Goal: Information Seeking & Learning: Learn about a topic

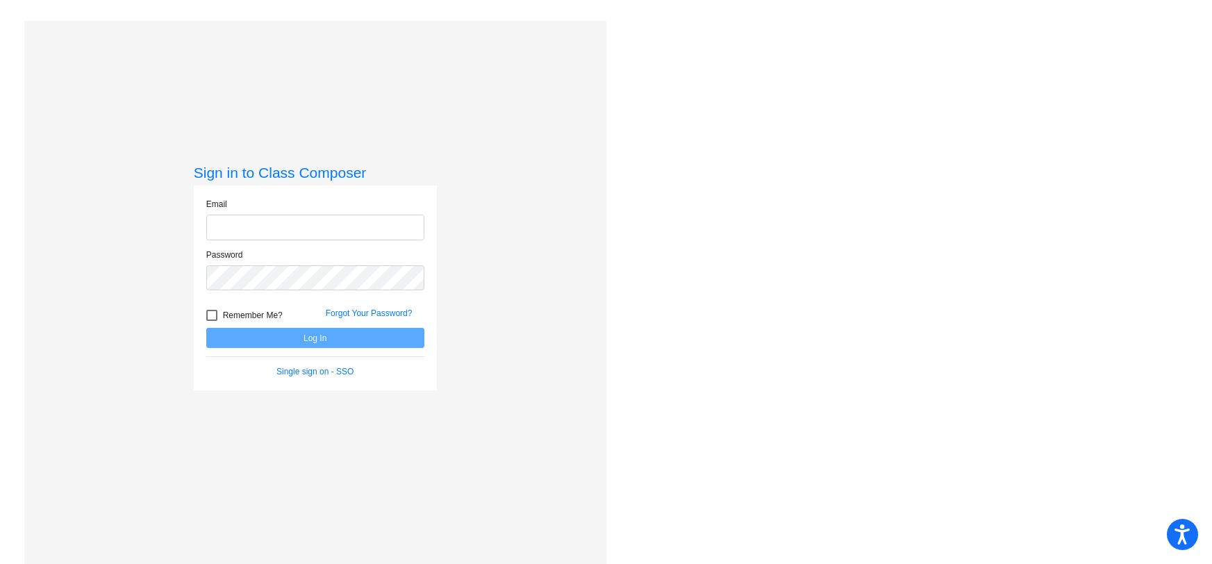
click at [271, 224] on input "email" at bounding box center [315, 228] width 218 height 26
type input "[EMAIL_ADDRESS][DOMAIN_NAME]"
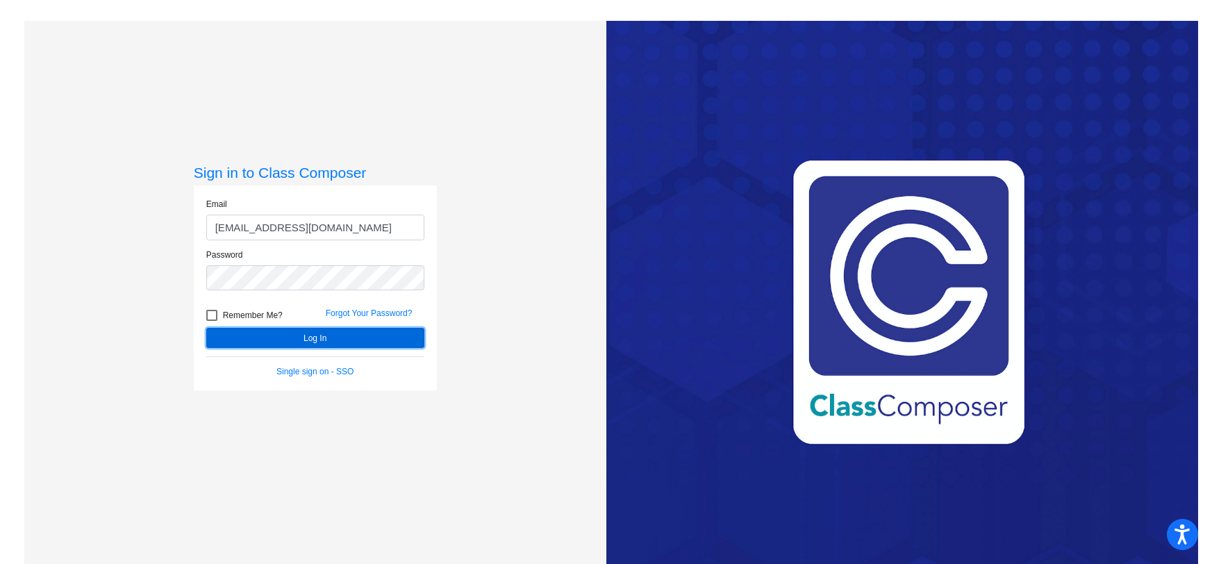
click at [322, 337] on button "Log In" at bounding box center [315, 338] width 218 height 20
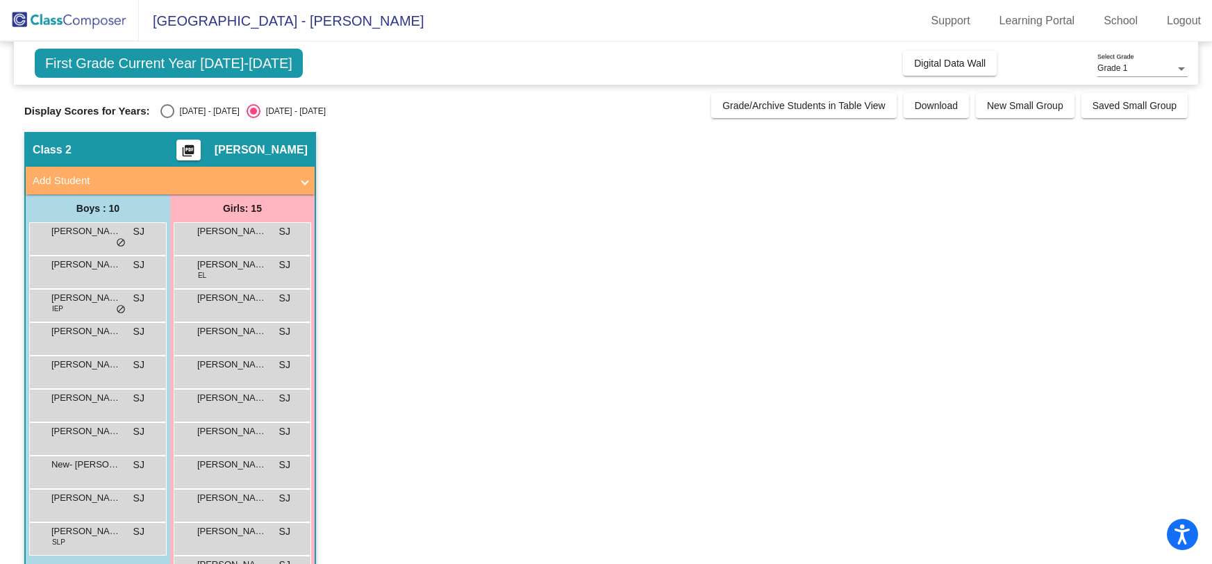
click at [164, 111] on div "Select an option" at bounding box center [167, 111] width 14 height 14
click at [167, 118] on input "[DATE] - [DATE]" at bounding box center [167, 118] width 1 height 1
radio input "true"
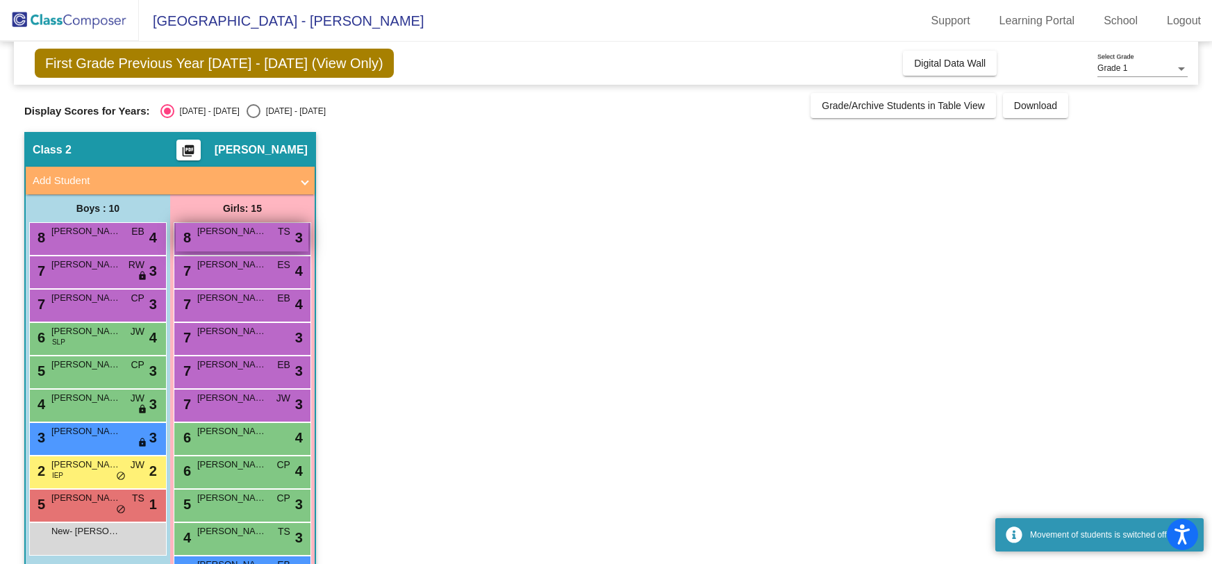
click at [205, 235] on span "[PERSON_NAME]" at bounding box center [231, 231] width 69 height 14
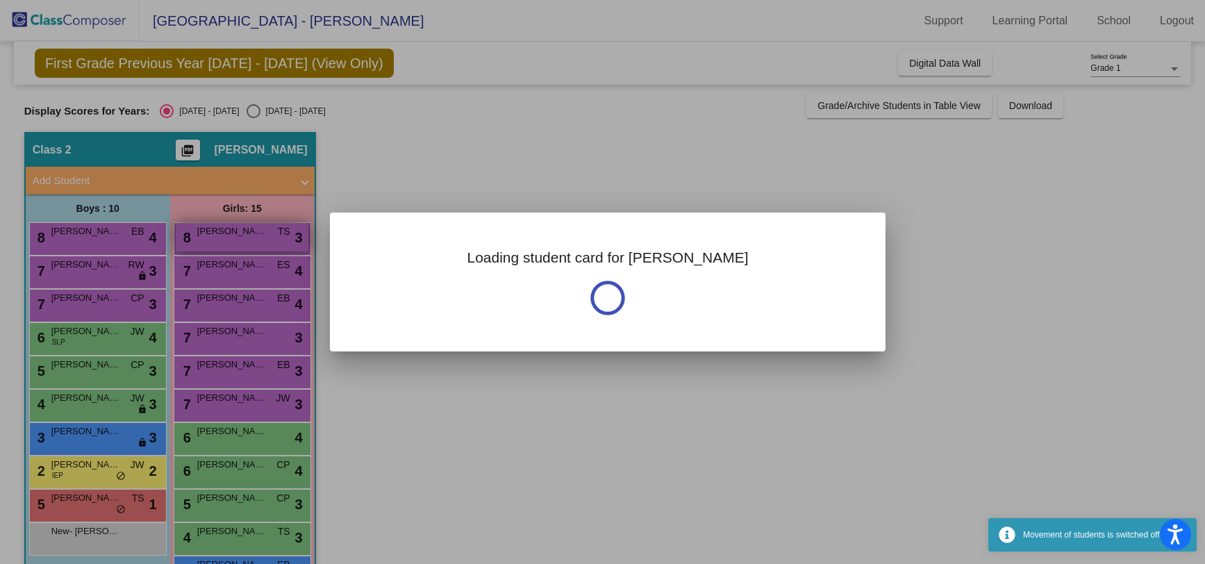
click at [204, 236] on div at bounding box center [602, 282] width 1205 height 564
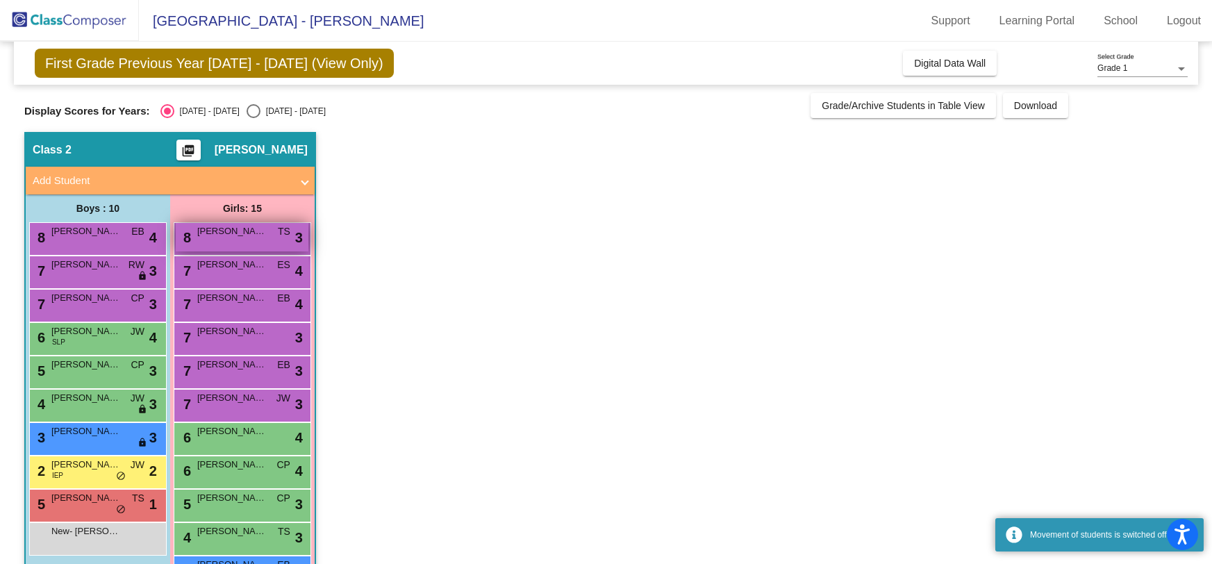
click at [201, 235] on span "[PERSON_NAME]" at bounding box center [231, 231] width 69 height 14
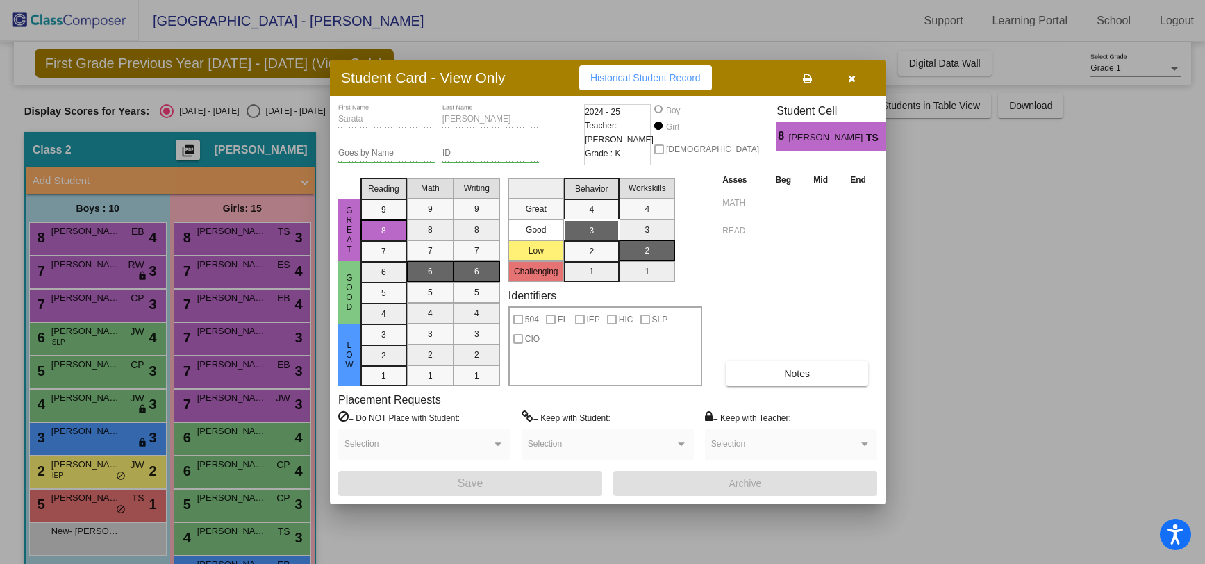
click at [233, 306] on div at bounding box center [602, 282] width 1205 height 564
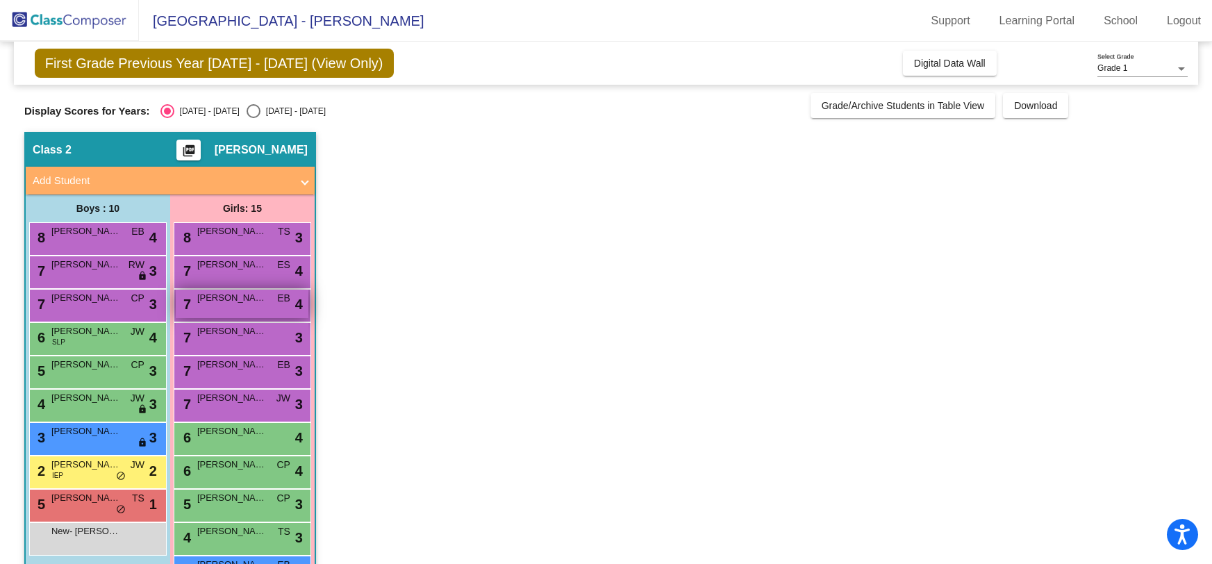
click at [232, 306] on div "7 [PERSON_NAME] EB lock do_not_disturb_alt 4" at bounding box center [242, 304] width 133 height 28
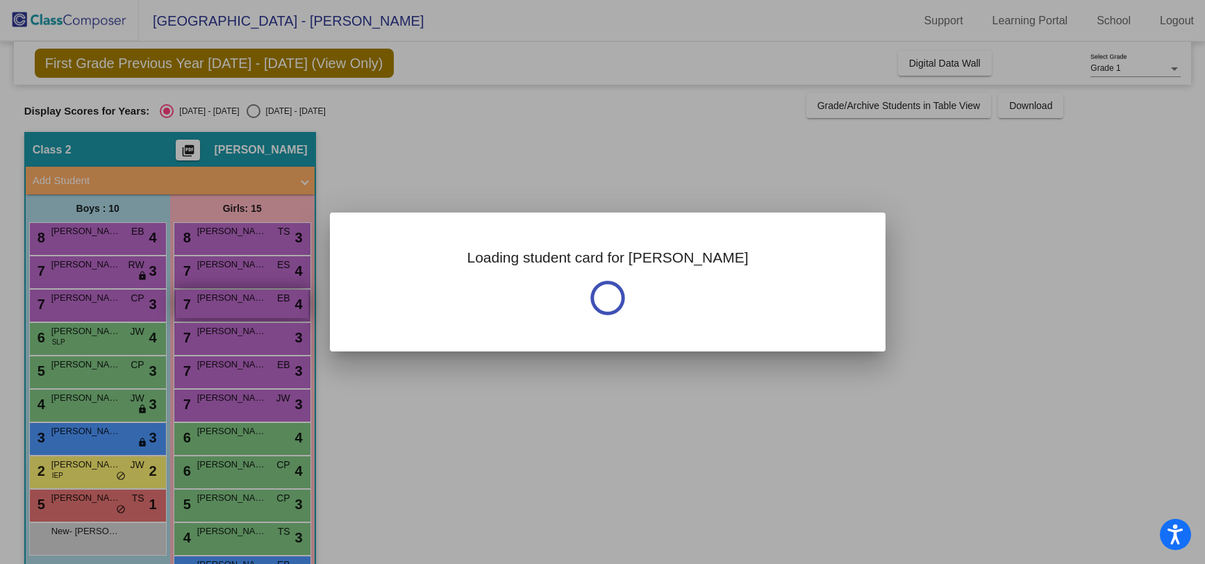
click at [232, 306] on div at bounding box center [602, 282] width 1205 height 564
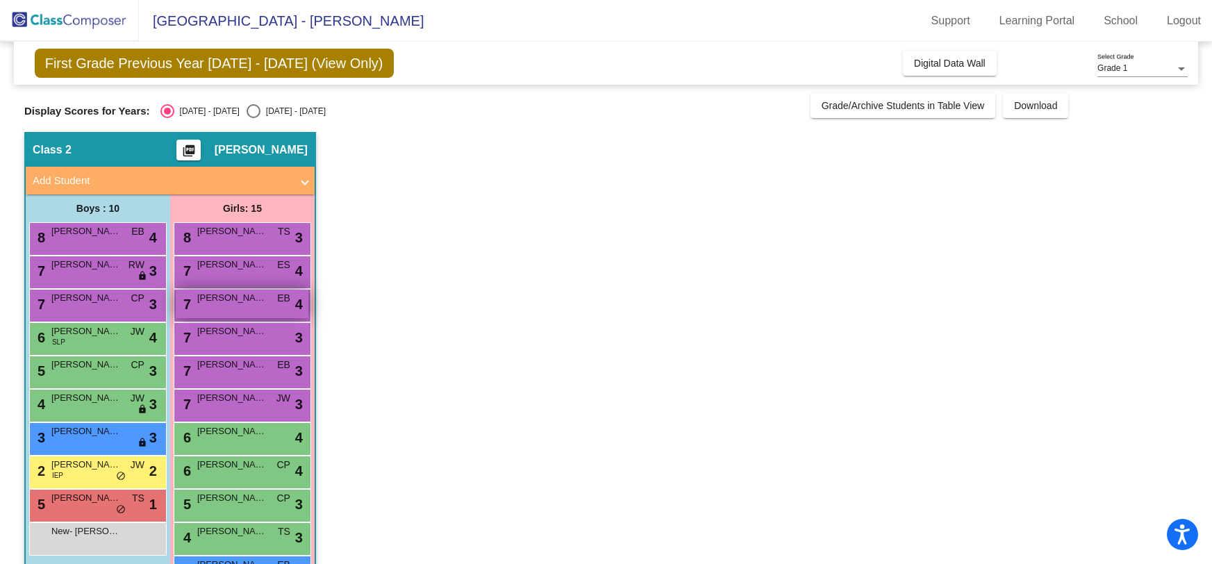
click at [232, 306] on div "7 [PERSON_NAME] EB lock do_not_disturb_alt 4" at bounding box center [242, 304] width 133 height 28
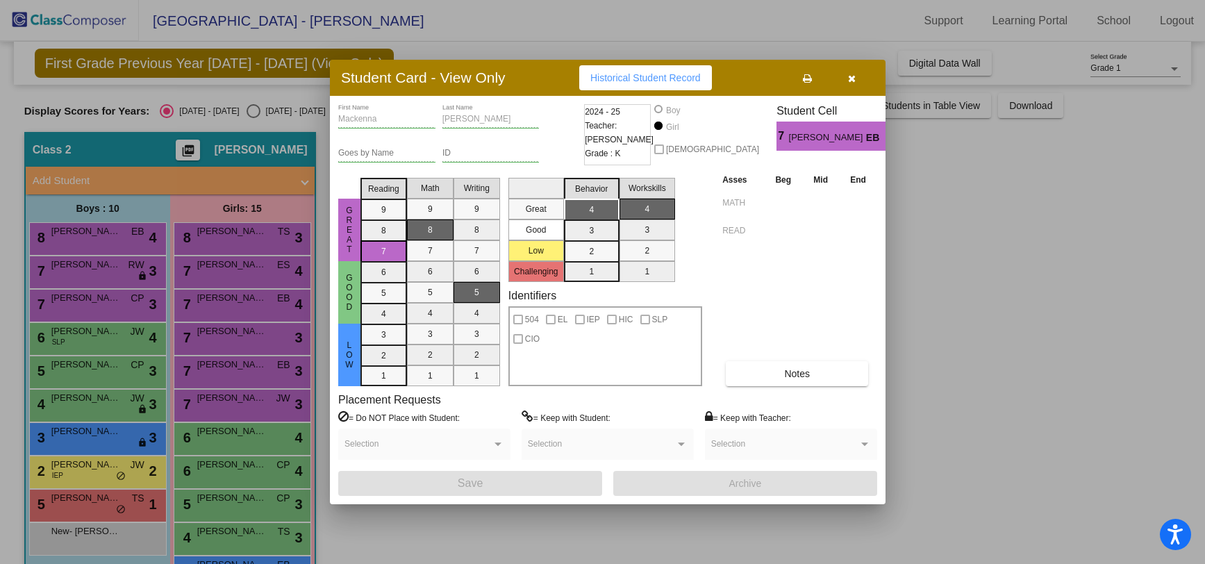
click at [274, 534] on div at bounding box center [602, 282] width 1205 height 564
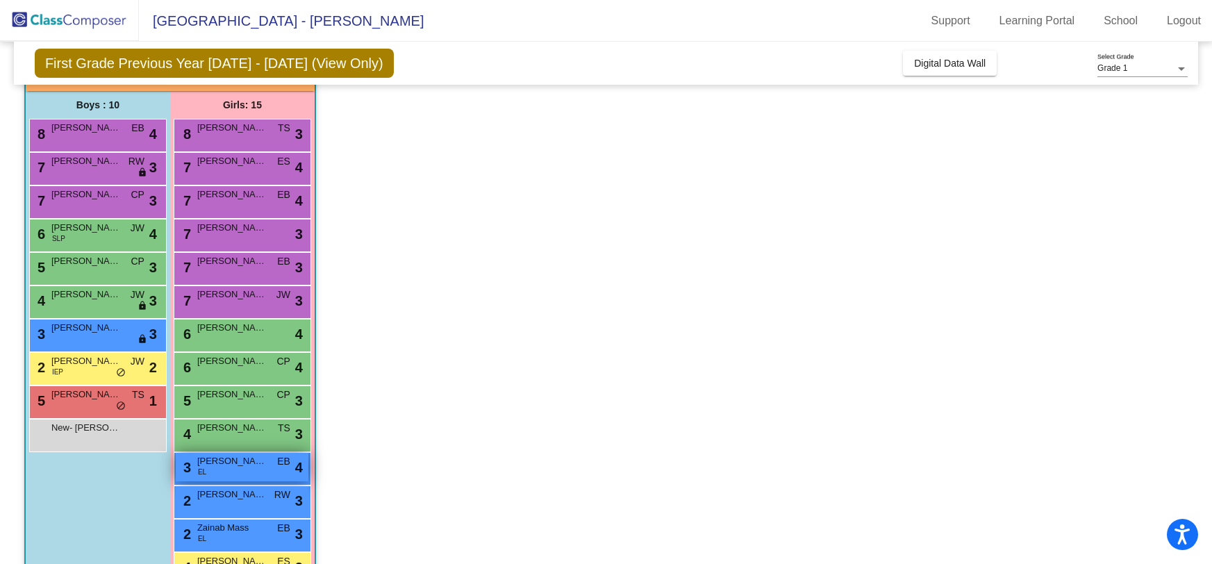
scroll to position [137, 0]
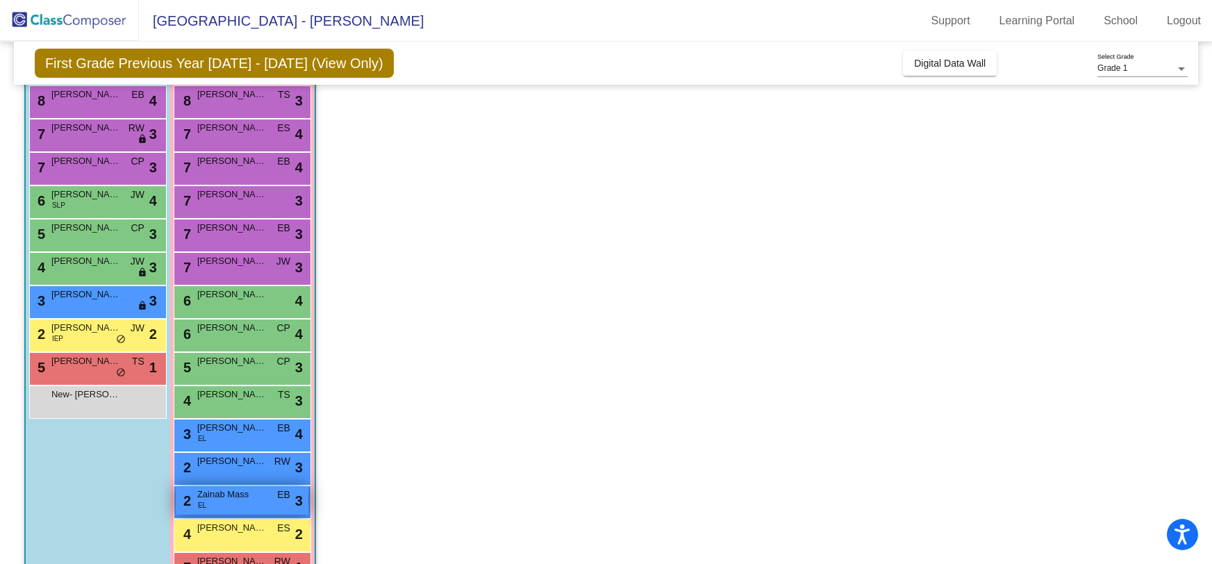
click at [244, 500] on span "Zainab Mass" at bounding box center [231, 494] width 69 height 14
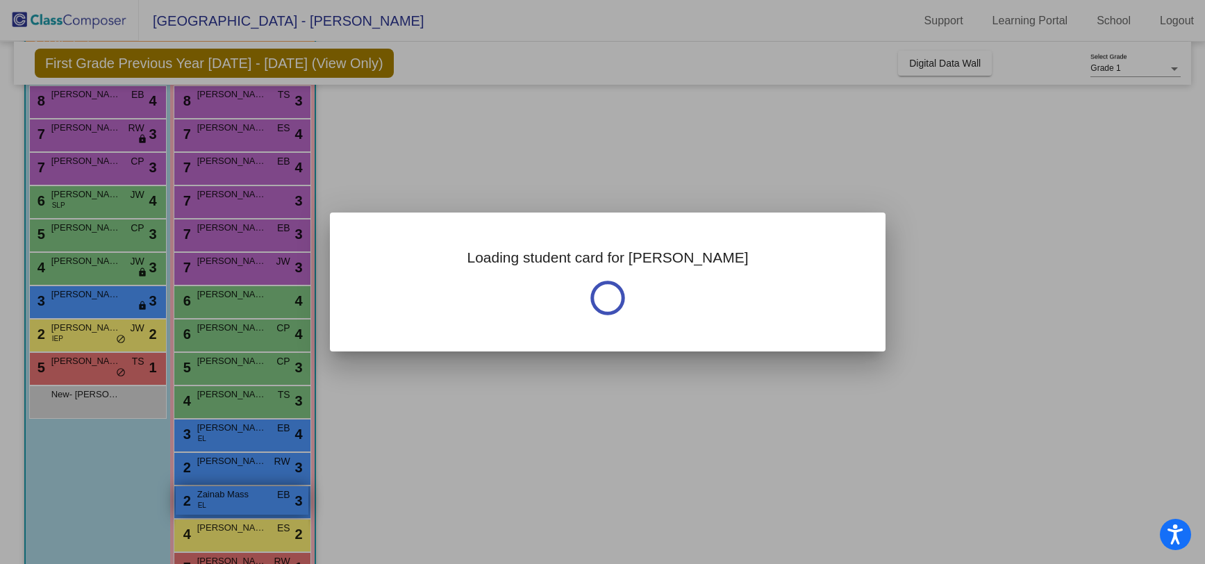
click at [244, 500] on div at bounding box center [602, 282] width 1205 height 564
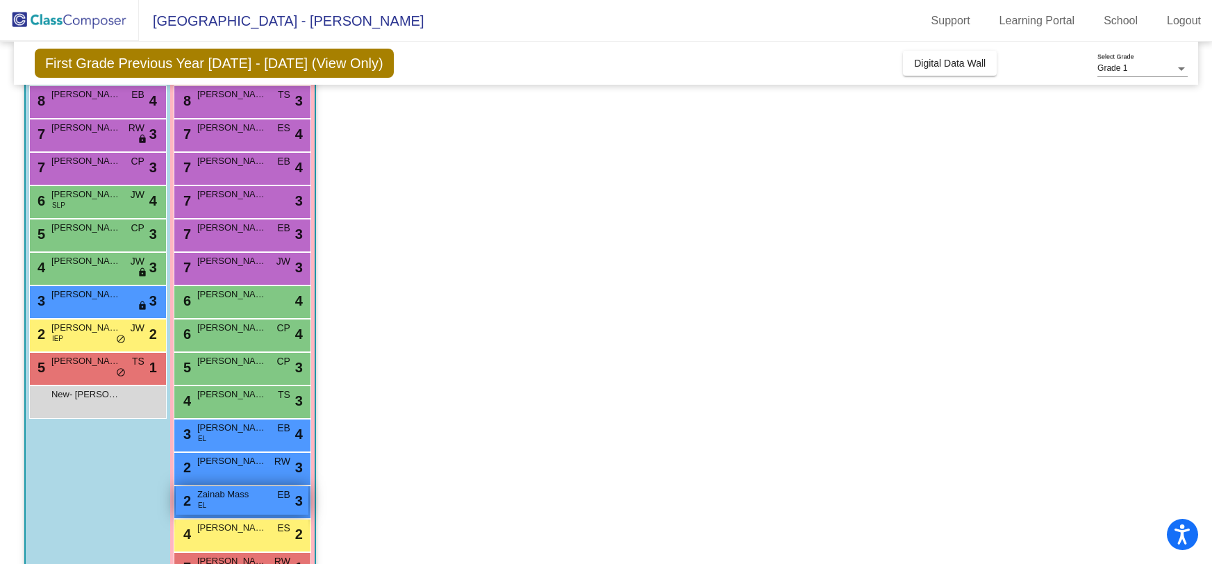
click at [243, 501] on div "2 Zainab Mass EL EB lock do_not_disturb_alt 3" at bounding box center [242, 500] width 133 height 28
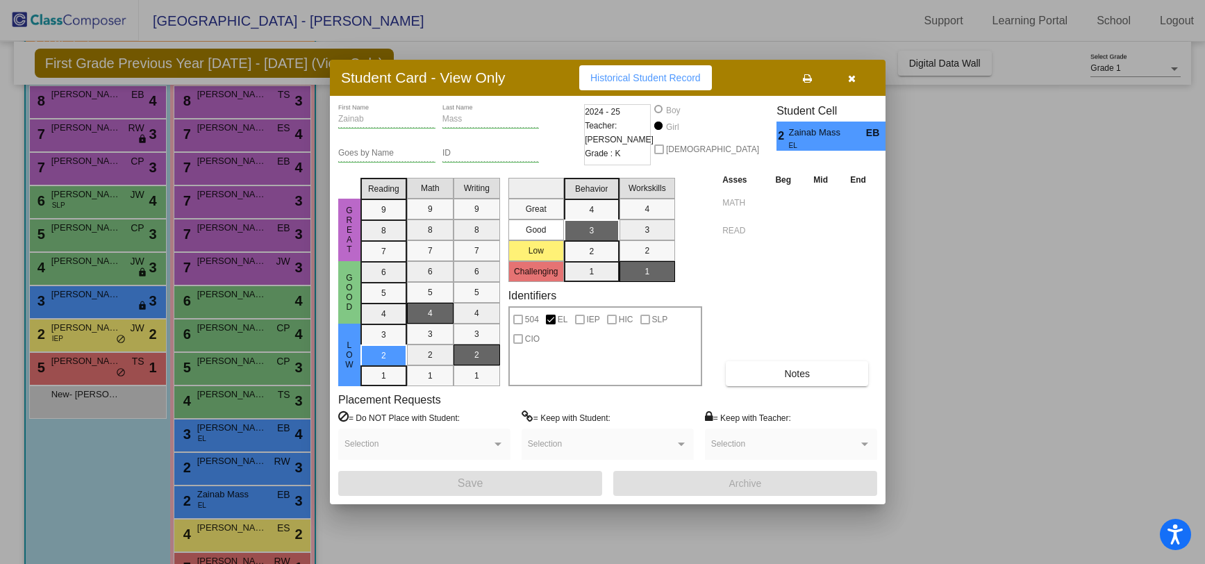
click at [156, 514] on div at bounding box center [602, 282] width 1205 height 564
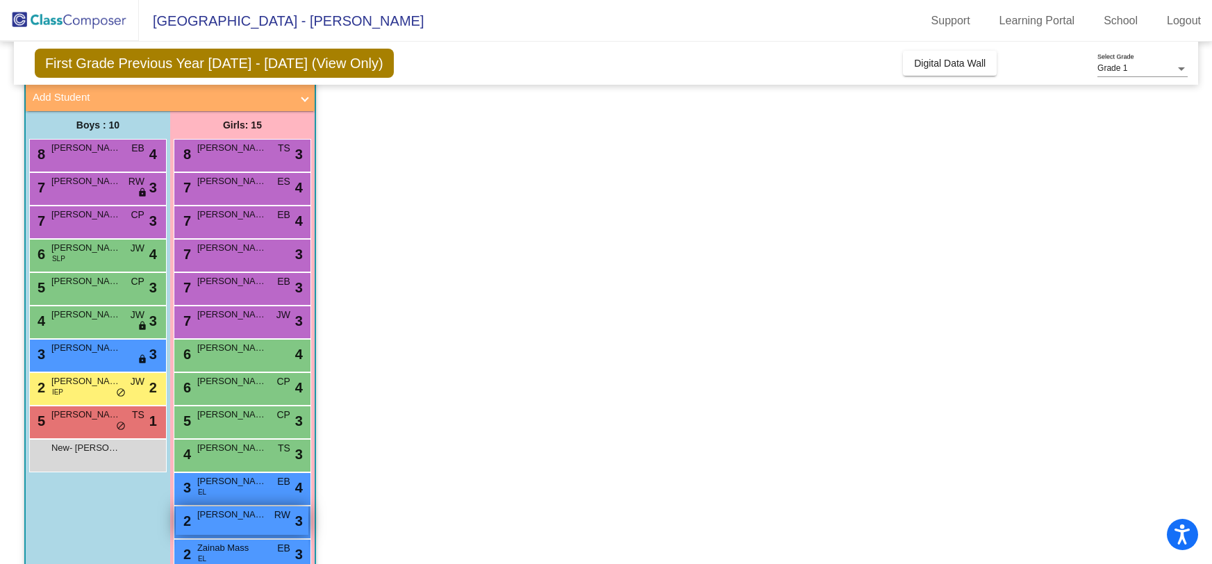
scroll to position [82, 0]
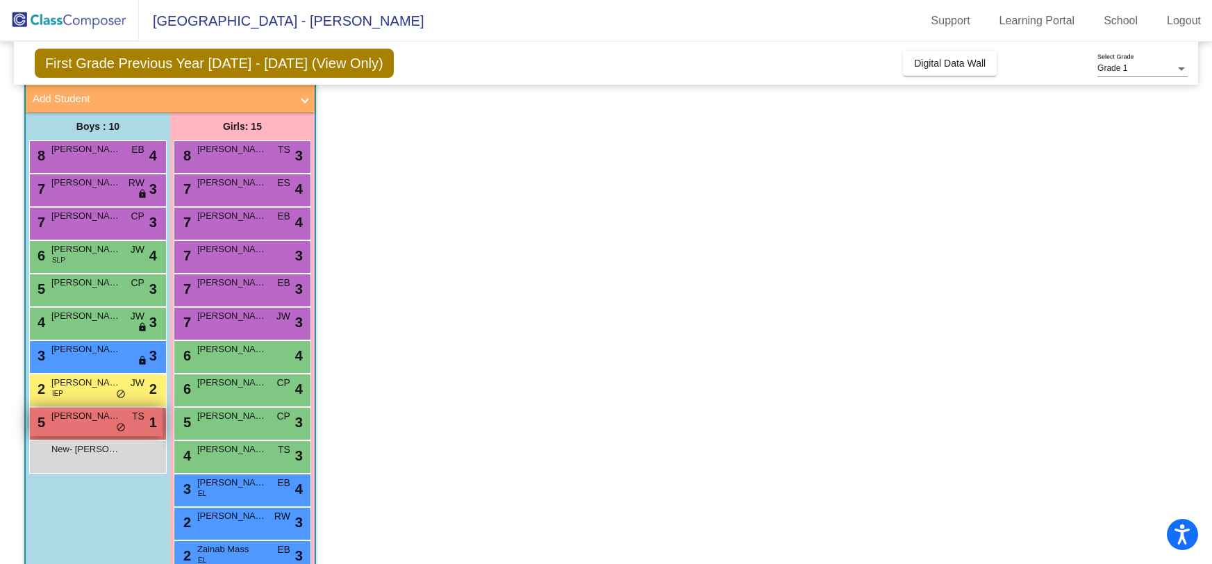
click at [76, 417] on span "[PERSON_NAME]" at bounding box center [85, 416] width 69 height 14
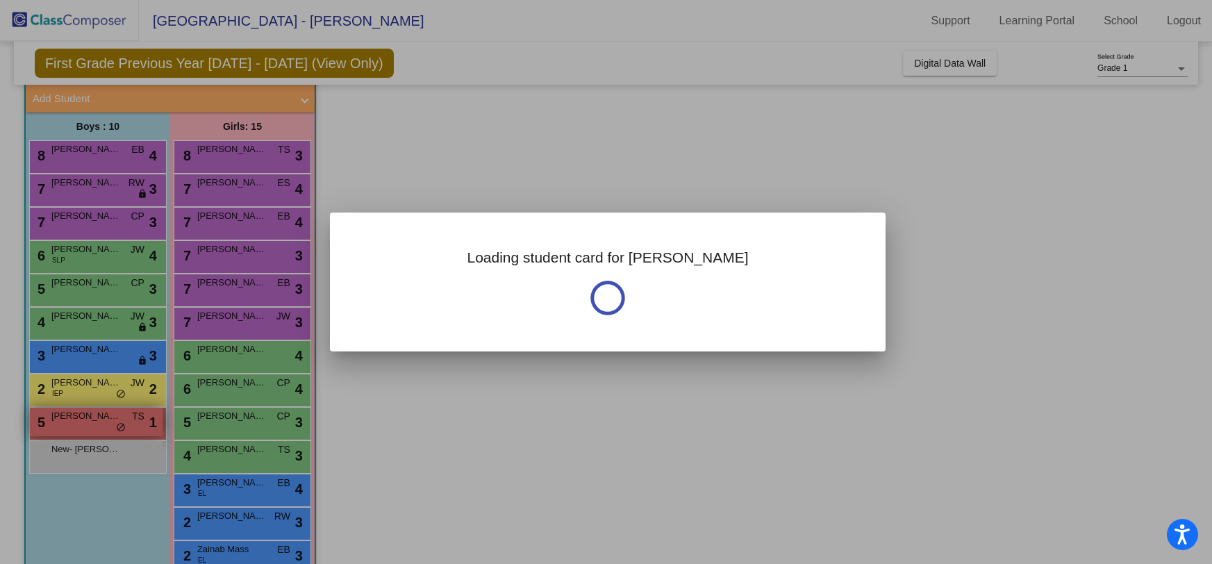
click at [76, 417] on div at bounding box center [606, 282] width 1212 height 564
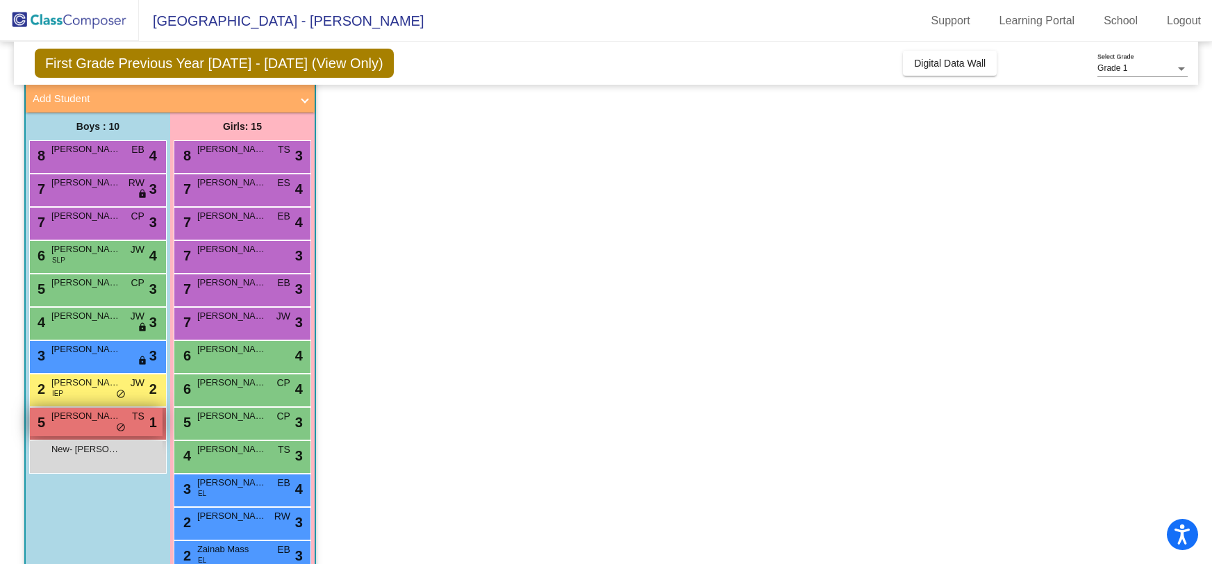
click at [80, 417] on span "[PERSON_NAME]" at bounding box center [85, 416] width 69 height 14
click at [83, 420] on span "[PERSON_NAME]" at bounding box center [85, 416] width 69 height 14
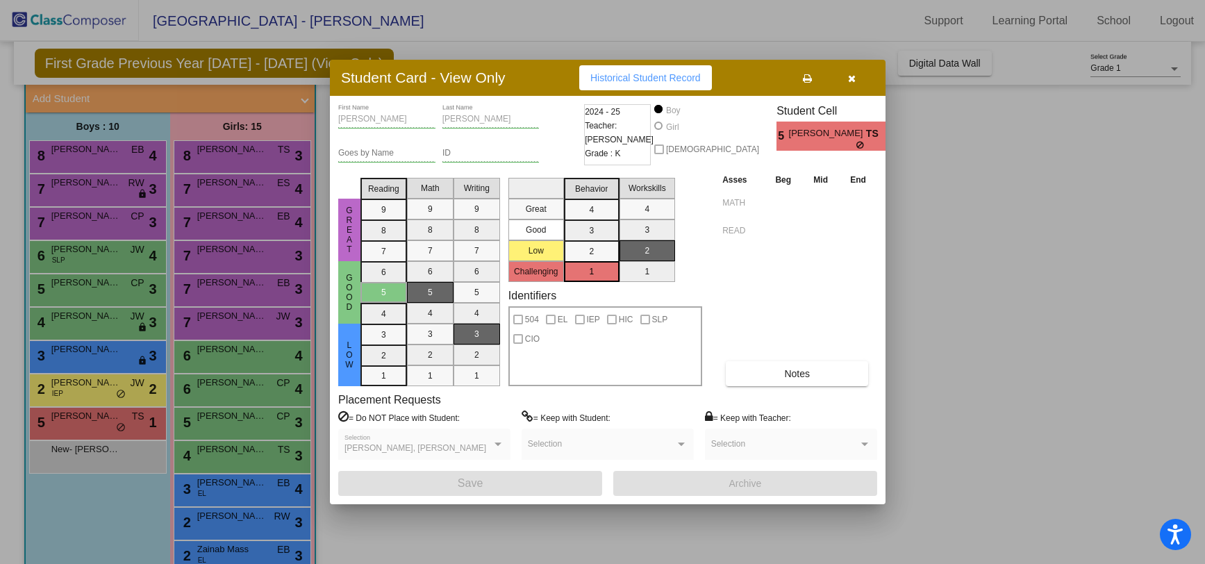
click at [99, 358] on div at bounding box center [602, 282] width 1205 height 564
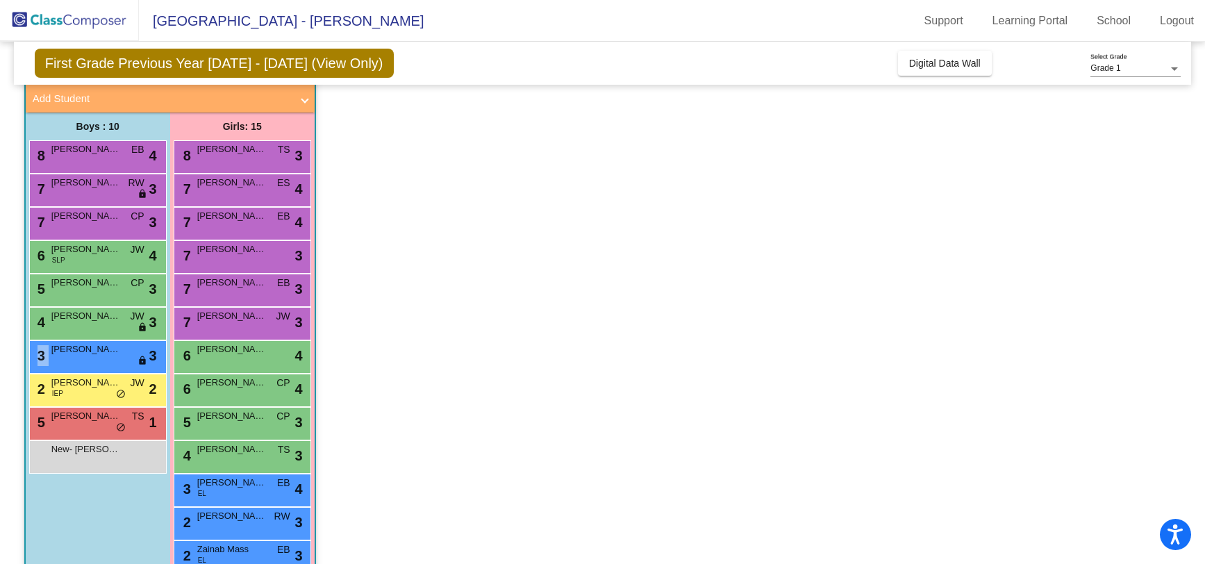
click at [99, 358] on div "3 [PERSON_NAME] lock do_not_disturb_alt 3" at bounding box center [96, 355] width 133 height 28
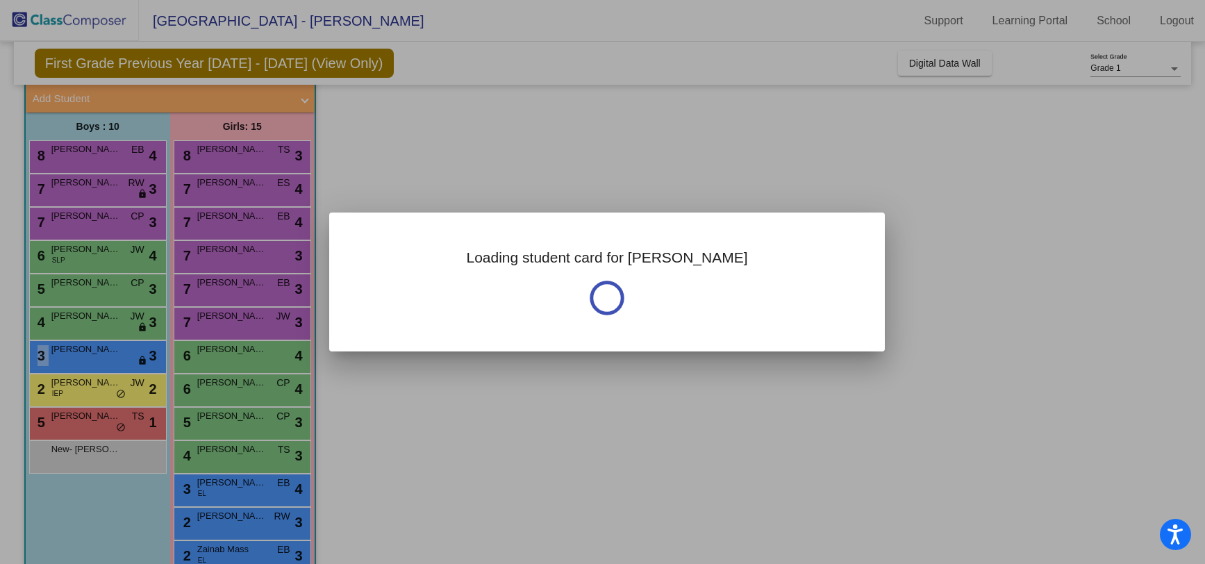
click at [99, 358] on div at bounding box center [602, 282] width 1205 height 564
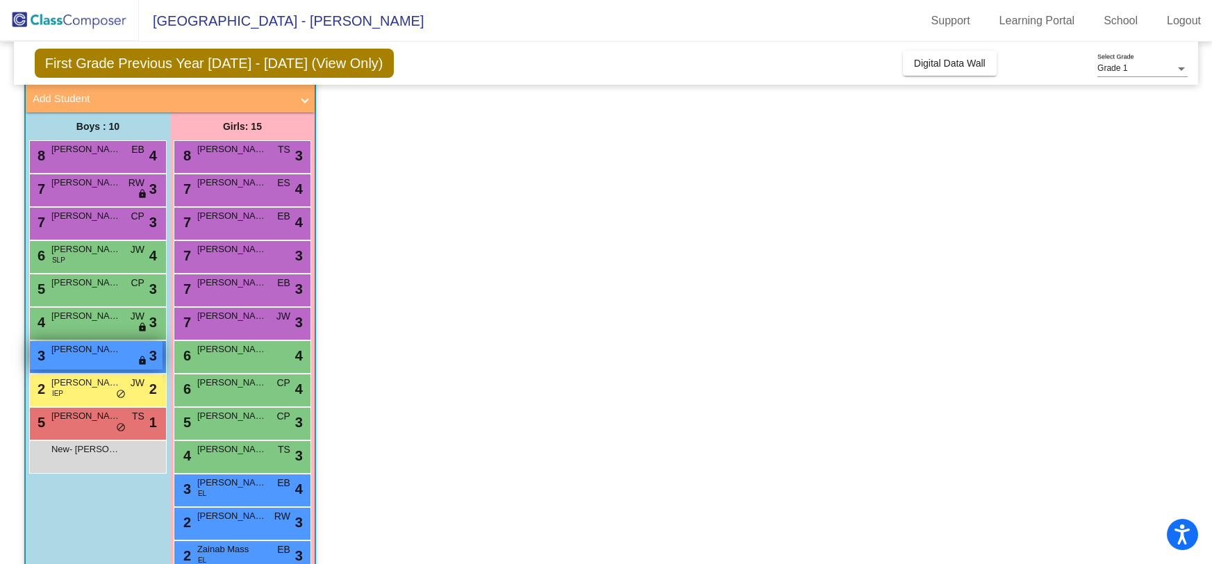
click at [99, 358] on div "3 [PERSON_NAME] lock do_not_disturb_alt 3" at bounding box center [96, 355] width 133 height 28
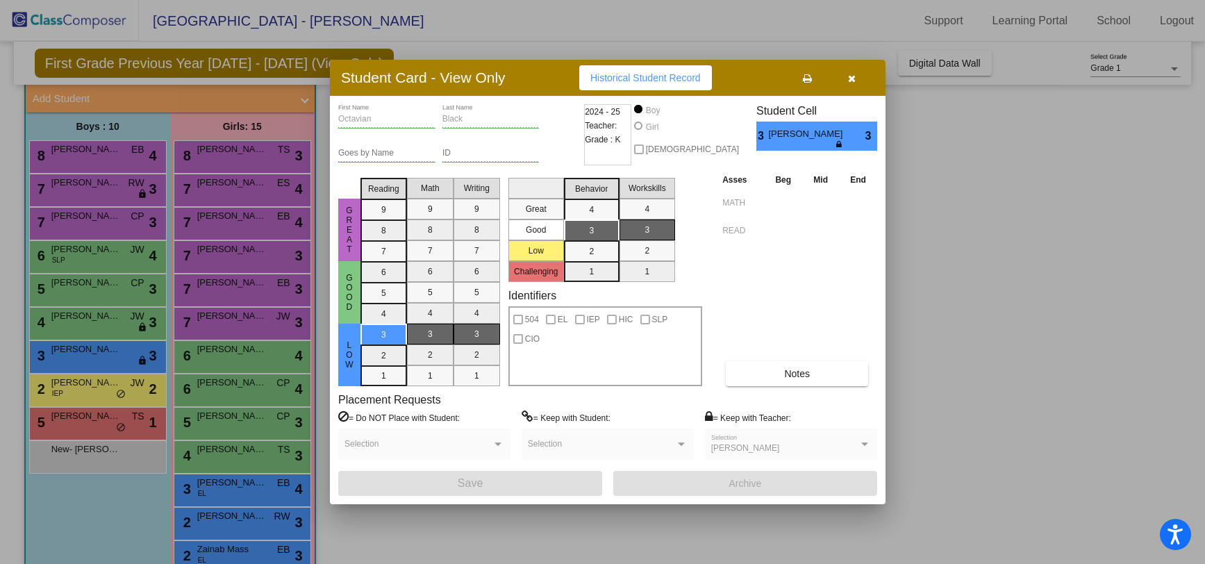
click at [99, 512] on div at bounding box center [602, 282] width 1205 height 564
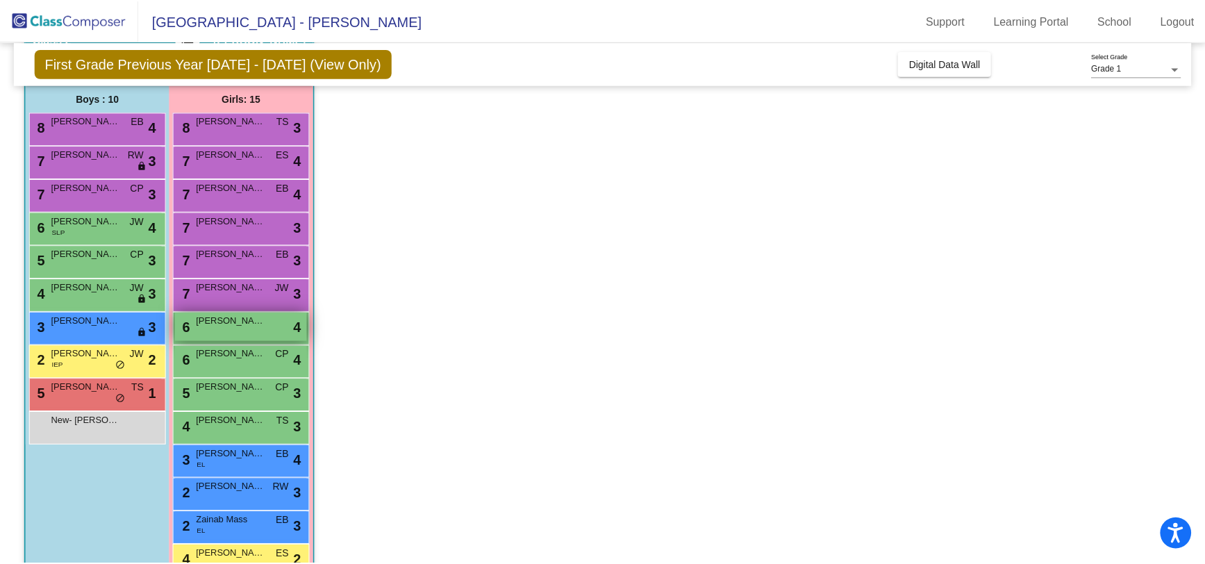
scroll to position [180, 0]
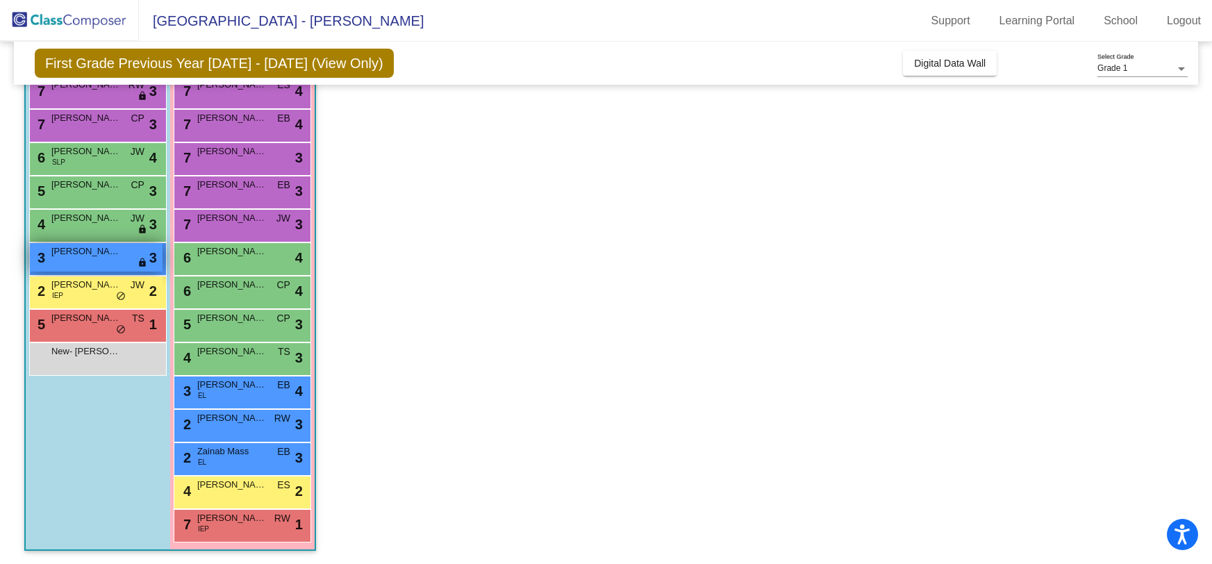
click at [84, 262] on div "3 [PERSON_NAME] lock do_not_disturb_alt 3" at bounding box center [96, 257] width 133 height 28
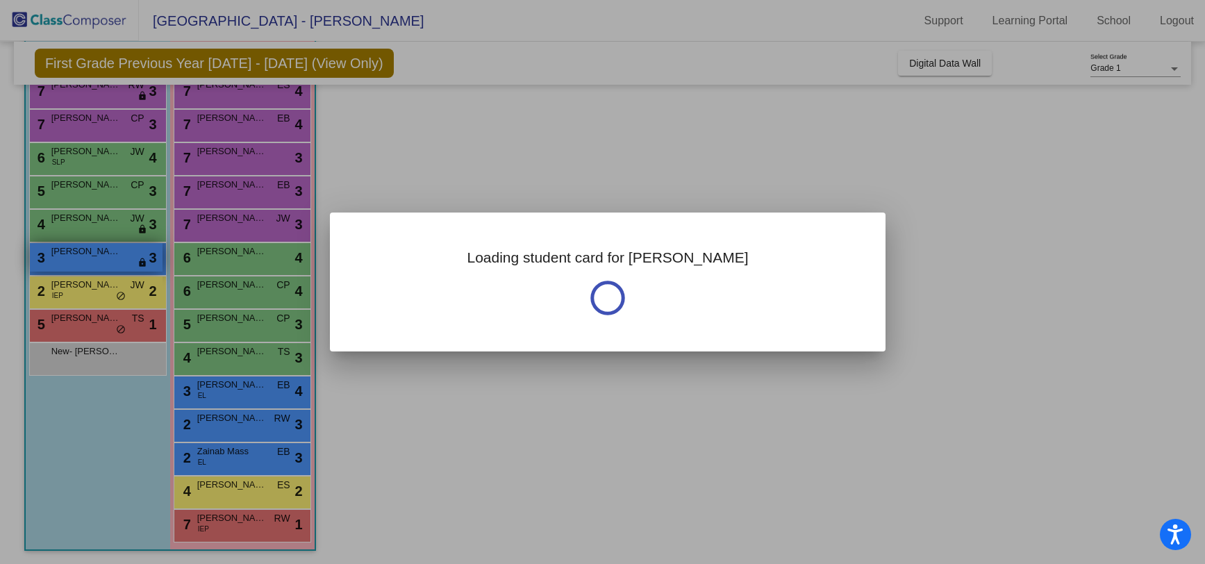
click at [84, 262] on div at bounding box center [602, 282] width 1205 height 564
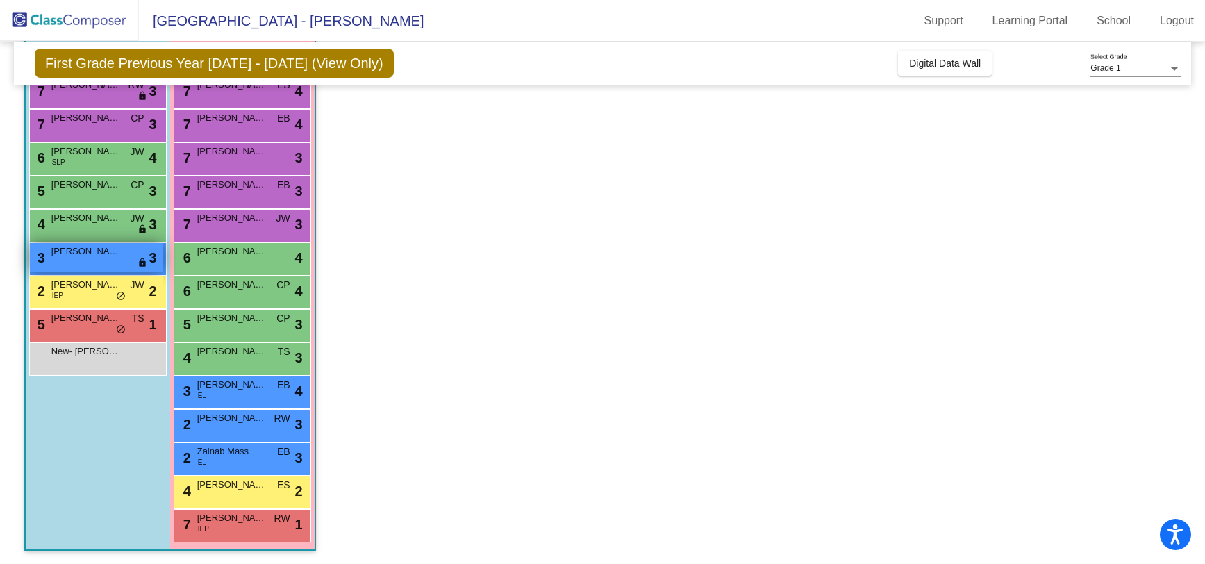
click at [84, 262] on div "3 [PERSON_NAME] lock do_not_disturb_alt 3" at bounding box center [96, 257] width 133 height 28
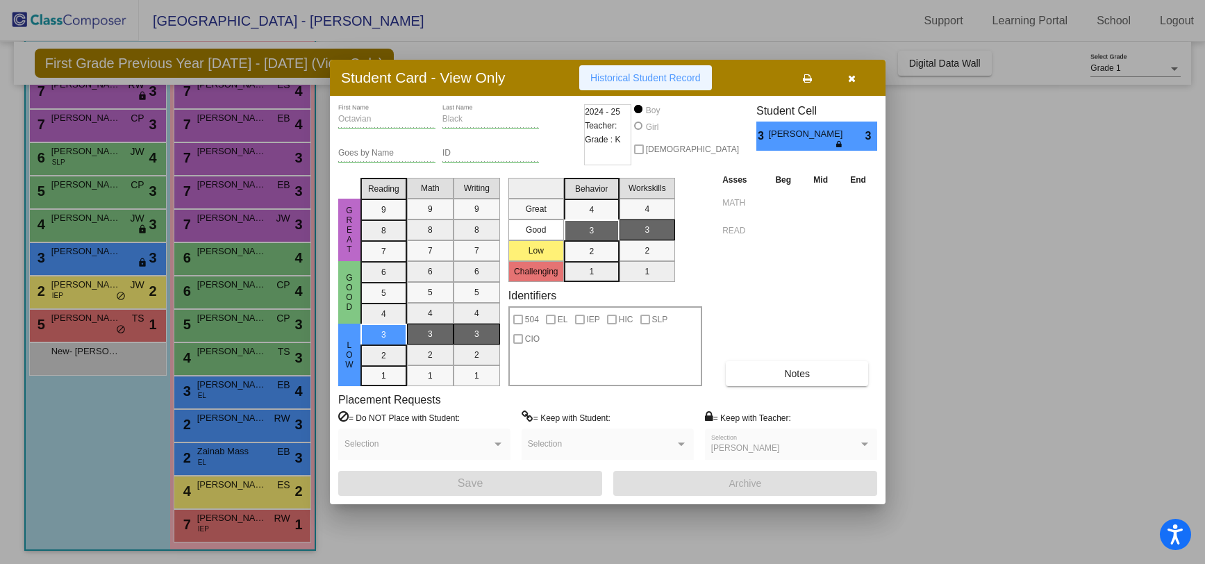
click at [590, 77] on span "Historical Student Record" at bounding box center [645, 77] width 110 height 11
